Goal: Transaction & Acquisition: Purchase product/service

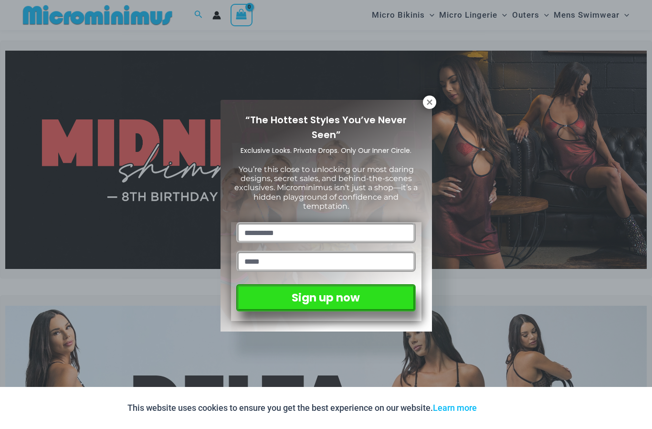
scroll to position [31, 0]
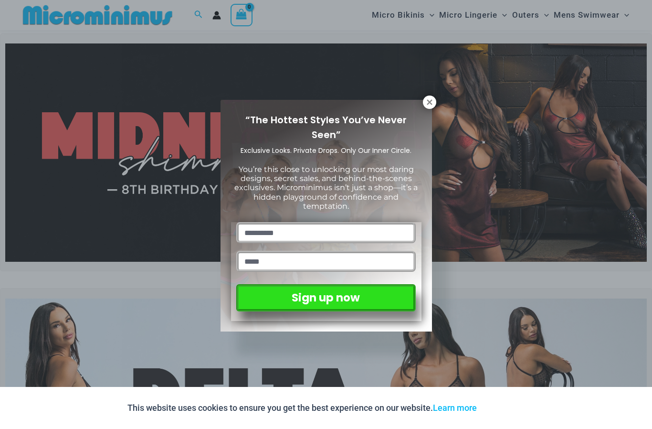
click at [432, 98] on icon at bounding box center [429, 102] width 9 height 9
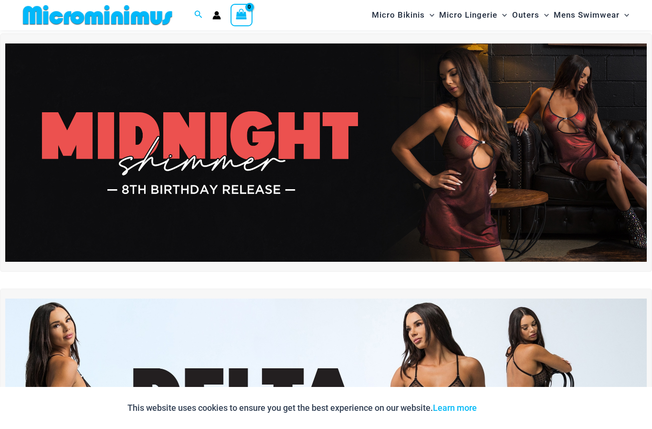
click at [593, 194] on img at bounding box center [326, 152] width 642 height 218
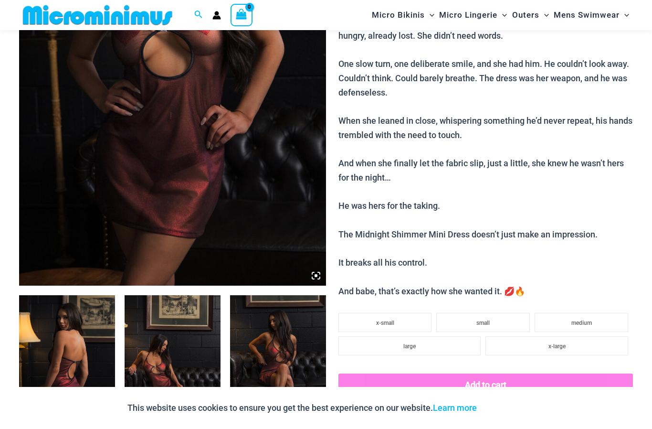
scroll to position [279, 0]
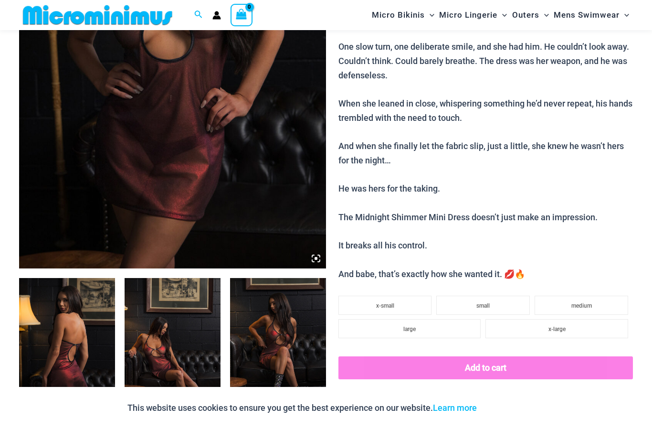
click at [316, 257] on icon at bounding box center [316, 258] width 3 height 3
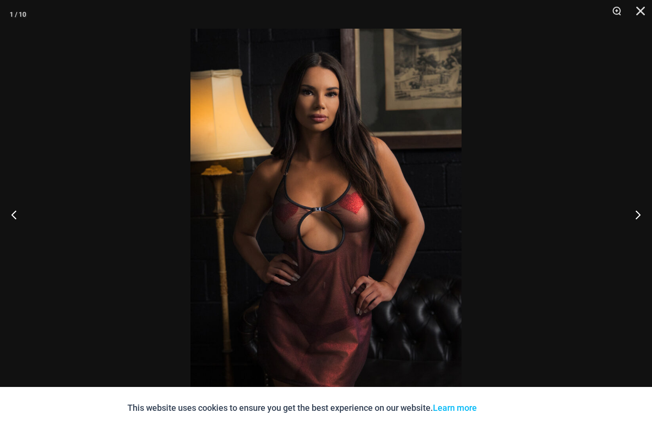
click at [640, 232] on button "Next" at bounding box center [634, 214] width 36 height 48
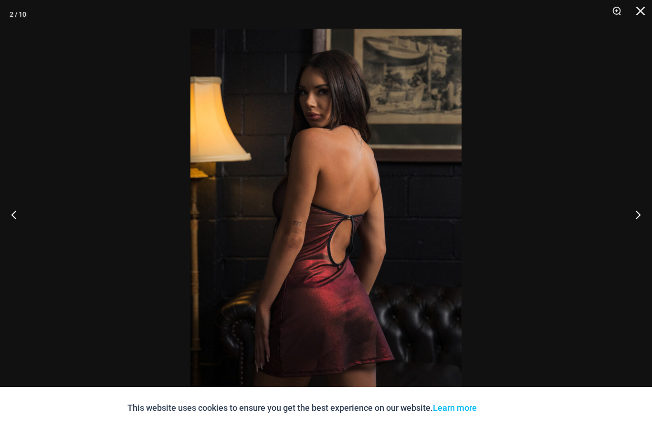
click at [640, 231] on button "Next" at bounding box center [634, 214] width 36 height 48
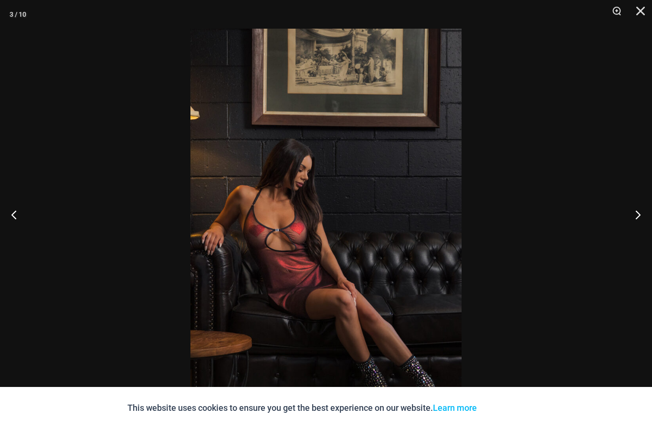
click at [641, 227] on button "Next" at bounding box center [634, 214] width 36 height 48
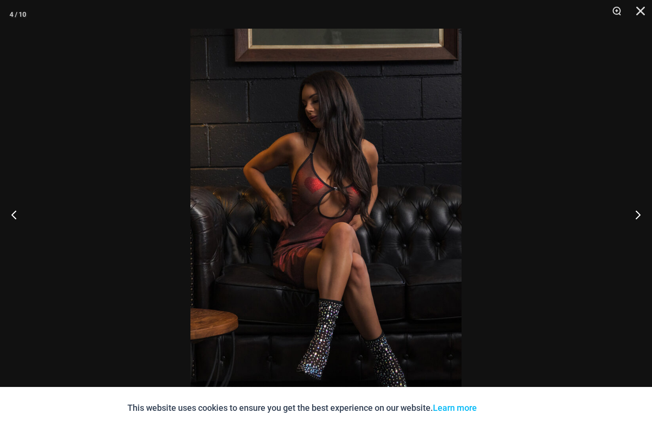
click at [642, 227] on button "Next" at bounding box center [634, 214] width 36 height 48
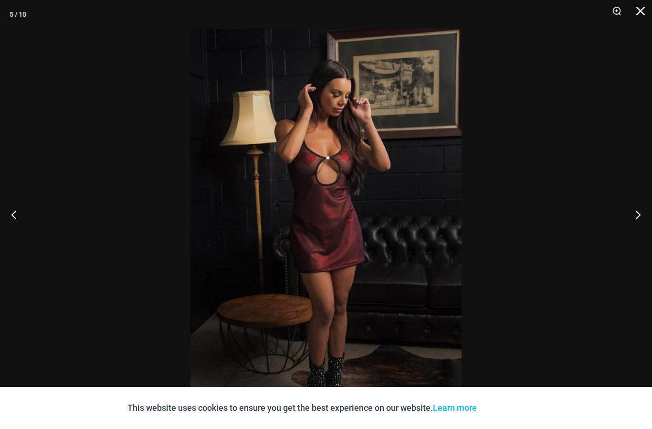
click at [642, 226] on button "Next" at bounding box center [634, 214] width 36 height 48
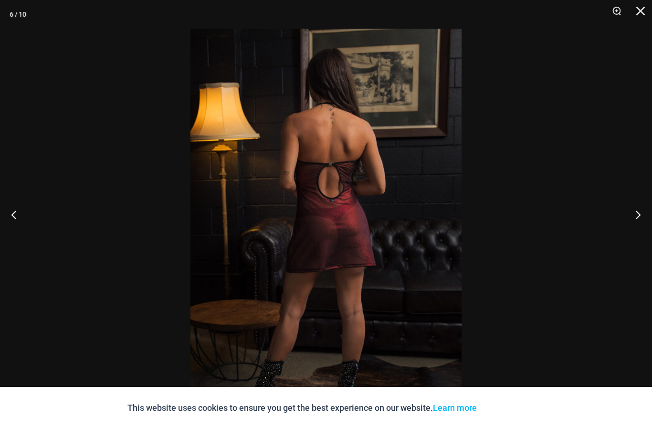
click at [644, 225] on button "Next" at bounding box center [634, 214] width 36 height 48
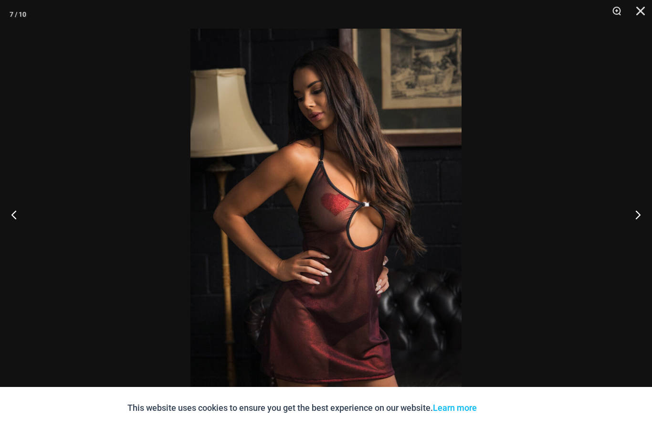
click at [645, 223] on button "Next" at bounding box center [634, 214] width 36 height 48
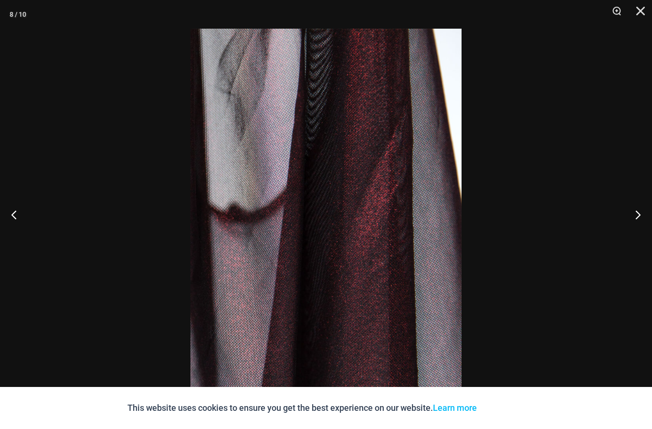
click at [646, 224] on button "Next" at bounding box center [634, 214] width 36 height 48
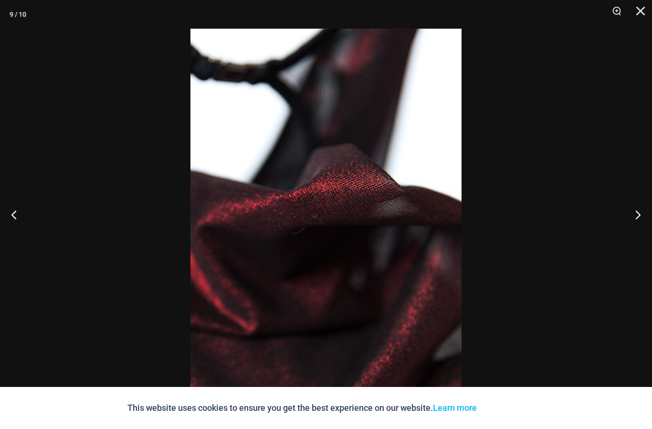
click at [646, 224] on button "Next" at bounding box center [634, 214] width 36 height 48
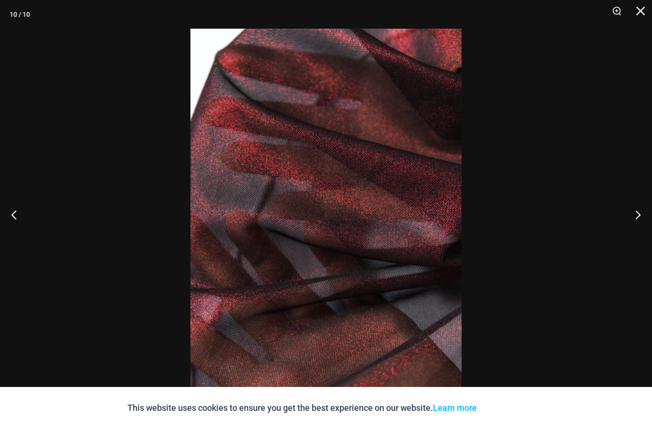
click at [648, 223] on button "Next" at bounding box center [634, 214] width 36 height 48
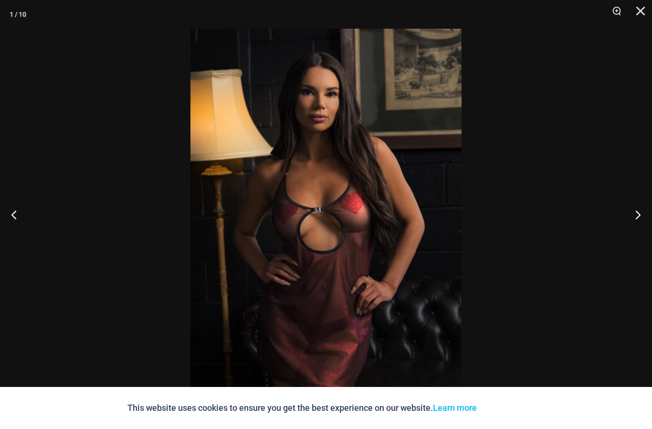
click at [642, 13] on button "Close" at bounding box center [637, 14] width 24 height 29
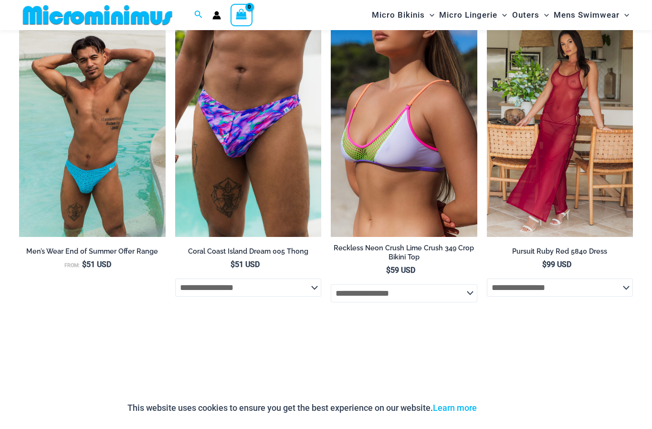
scroll to position [1026, 0]
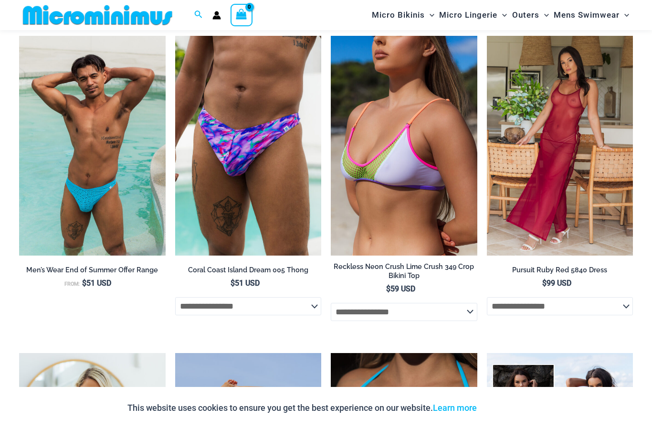
click at [487, 36] on img at bounding box center [487, 36] width 0 height 0
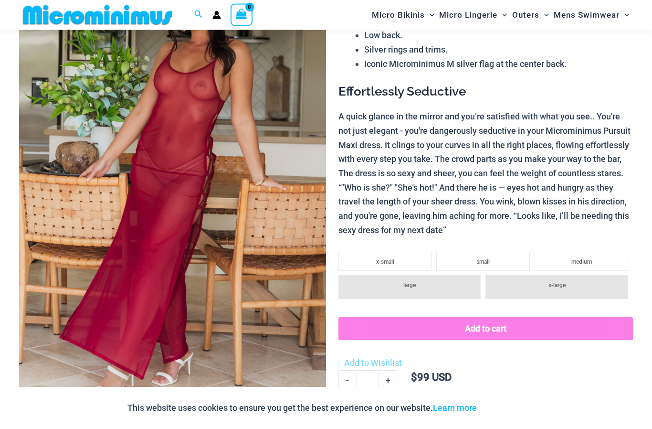
scroll to position [137, 0]
click at [320, 396] on icon at bounding box center [316, 400] width 9 height 9
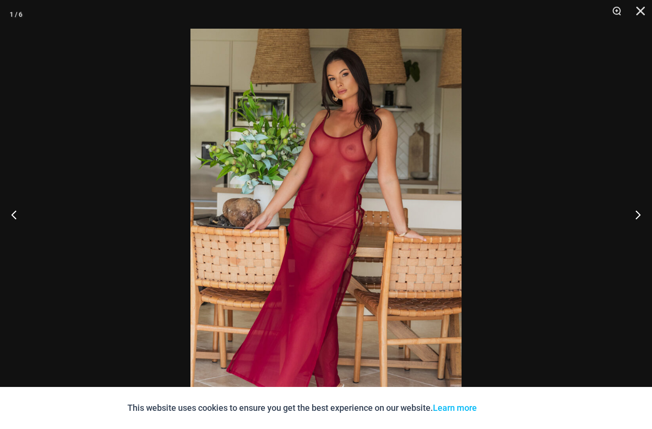
click at [631, 236] on button "Next" at bounding box center [634, 214] width 36 height 48
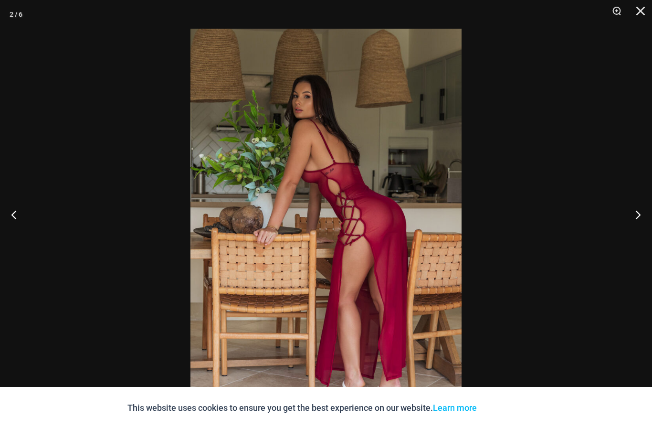
click at [641, 235] on button "Next" at bounding box center [634, 214] width 36 height 48
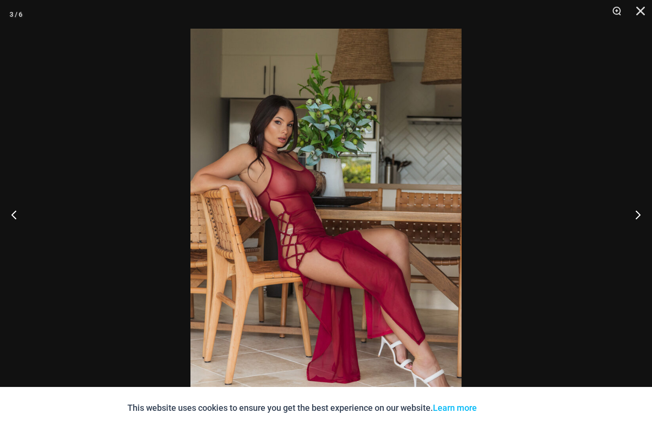
click at [641, 233] on button "Next" at bounding box center [634, 214] width 36 height 48
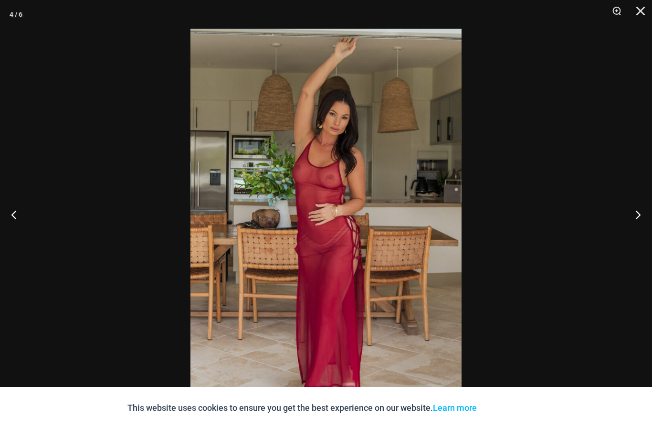
click at [642, 232] on button "Next" at bounding box center [634, 214] width 36 height 48
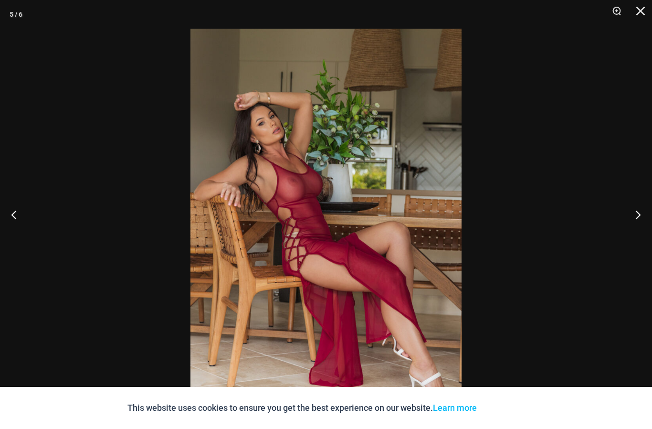
click at [638, 233] on button "Next" at bounding box center [634, 214] width 36 height 48
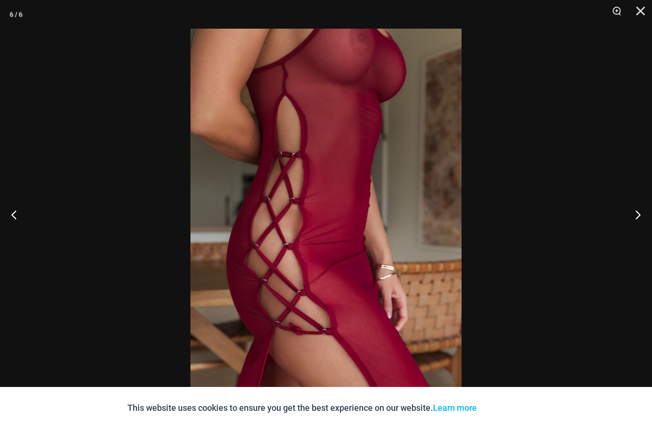
click at [636, 230] on button "Next" at bounding box center [634, 214] width 36 height 48
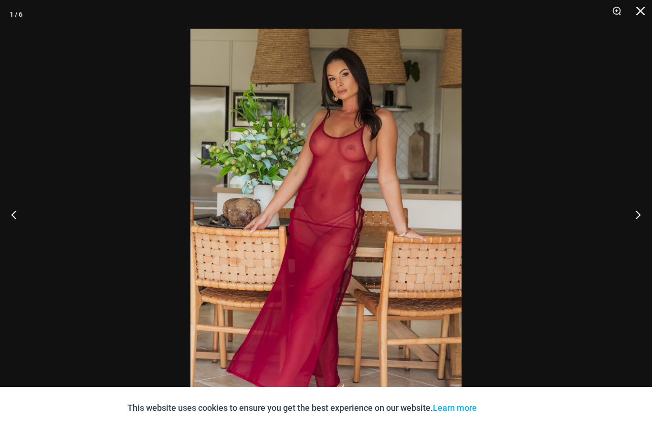
click at [640, 233] on button "Next" at bounding box center [634, 214] width 36 height 48
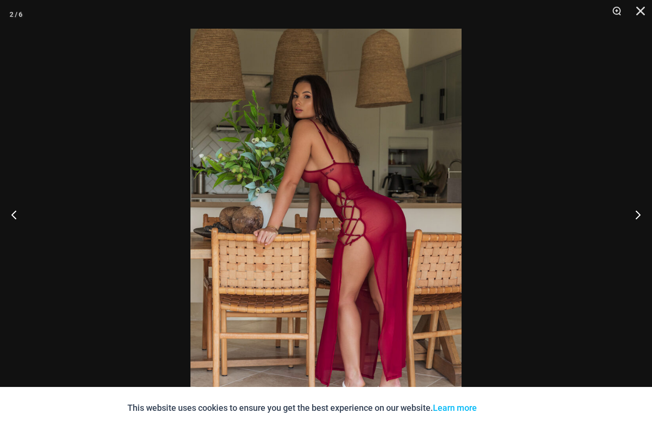
click at [641, 231] on button "Next" at bounding box center [634, 214] width 36 height 48
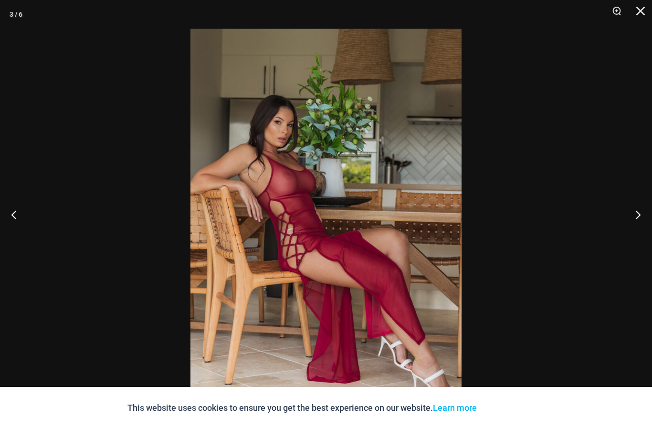
click at [644, 230] on button "Next" at bounding box center [634, 214] width 36 height 48
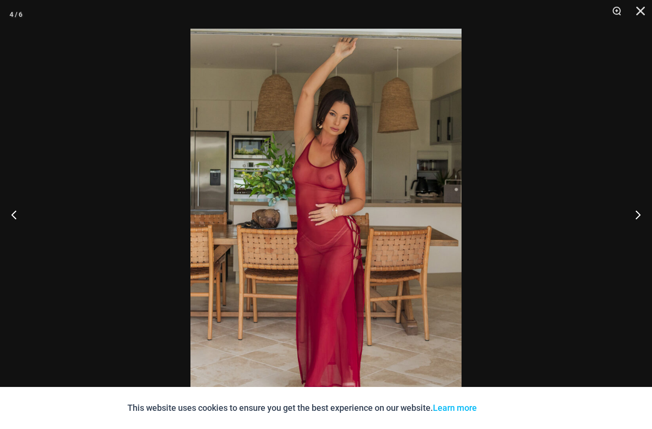
click at [646, 229] on button "Next" at bounding box center [634, 214] width 36 height 48
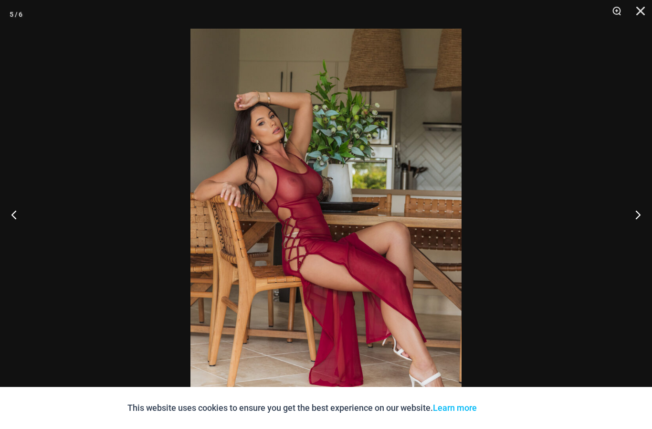
click at [647, 226] on button "Next" at bounding box center [634, 214] width 36 height 48
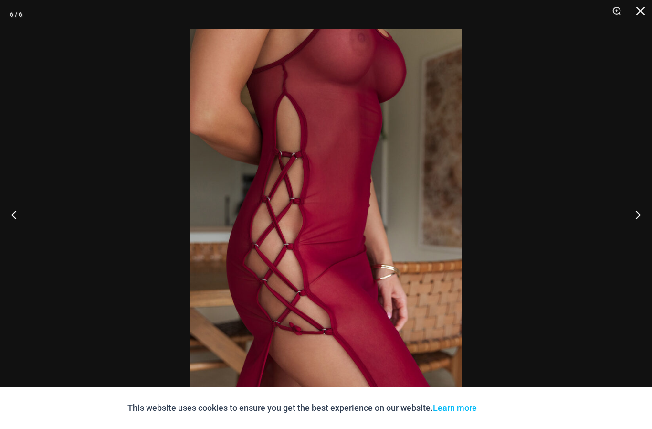
click at [640, 231] on button "Next" at bounding box center [634, 214] width 36 height 48
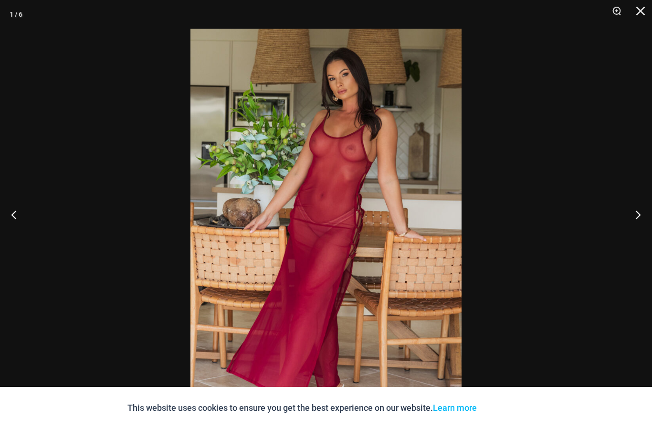
click at [644, 13] on button "Close" at bounding box center [637, 14] width 24 height 29
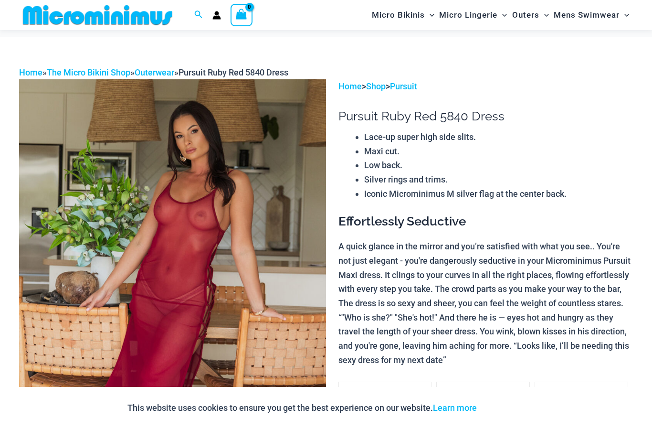
scroll to position [0, 0]
